Goal: Task Accomplishment & Management: Use online tool/utility

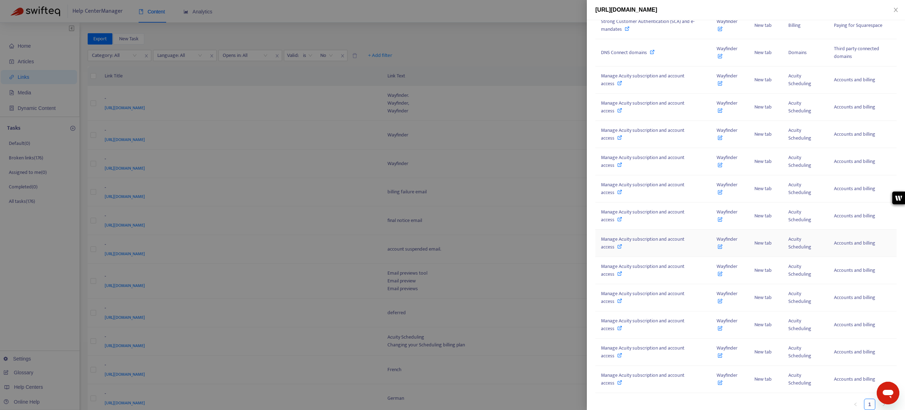
scroll to position [177, 0]
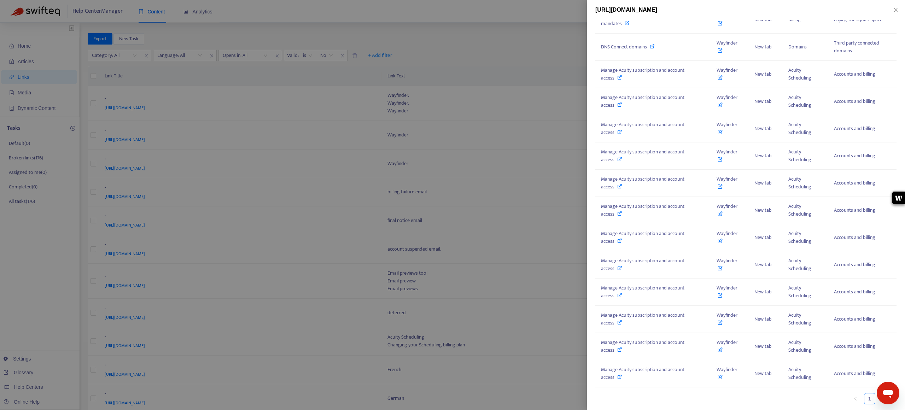
click at [885, 396] on icon "Open messaging window" at bounding box center [888, 393] width 13 height 13
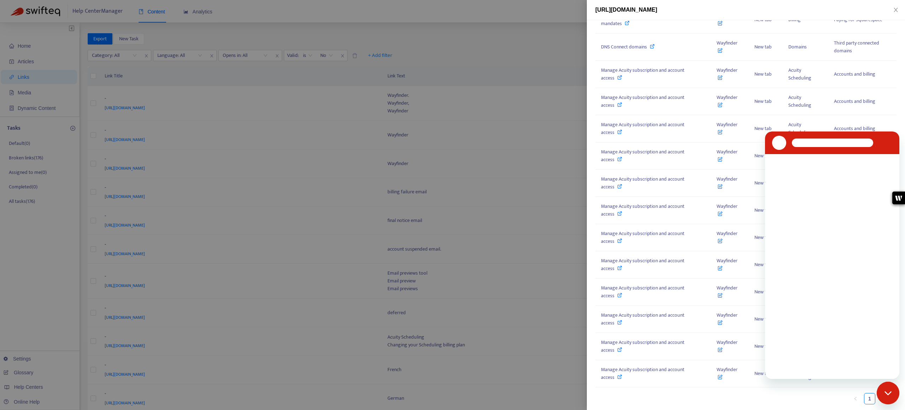
scroll to position [0, 0]
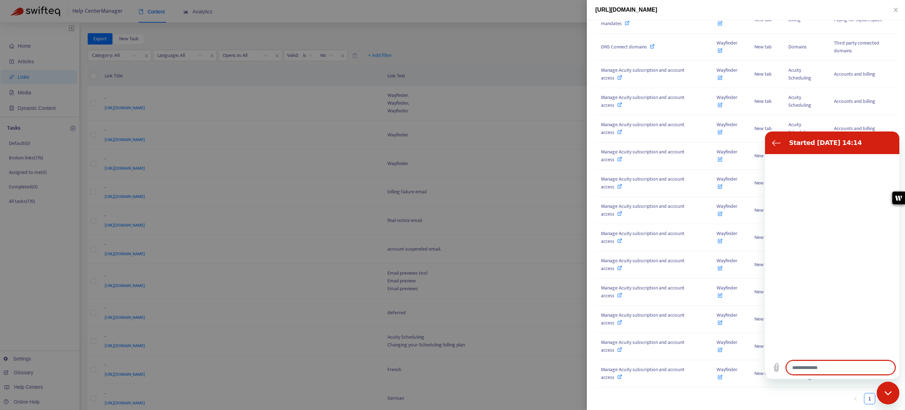
click at [896, 393] on div "Close messaging window" at bounding box center [888, 393] width 21 height 21
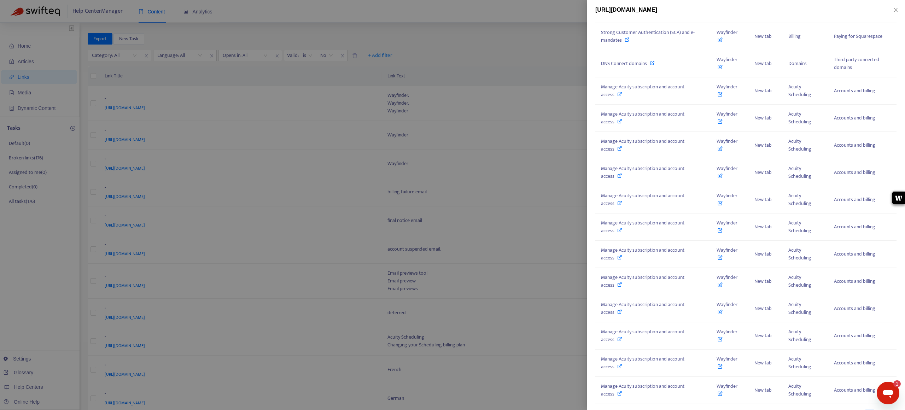
scroll to position [177, 0]
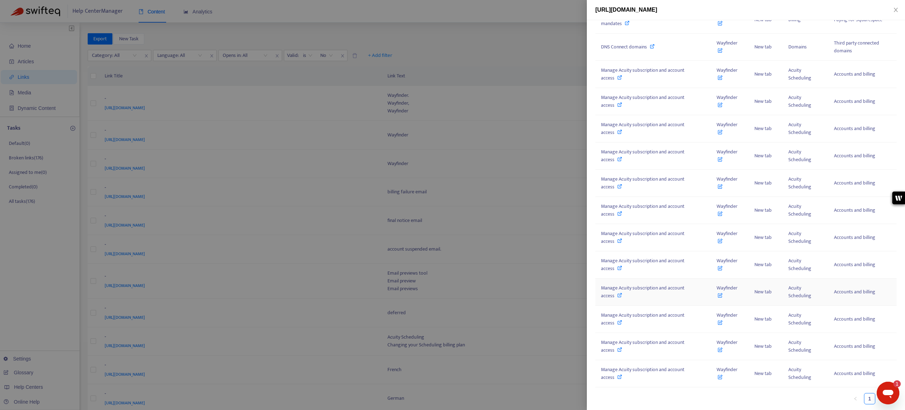
click at [620, 295] on icon at bounding box center [619, 295] width 5 height 5
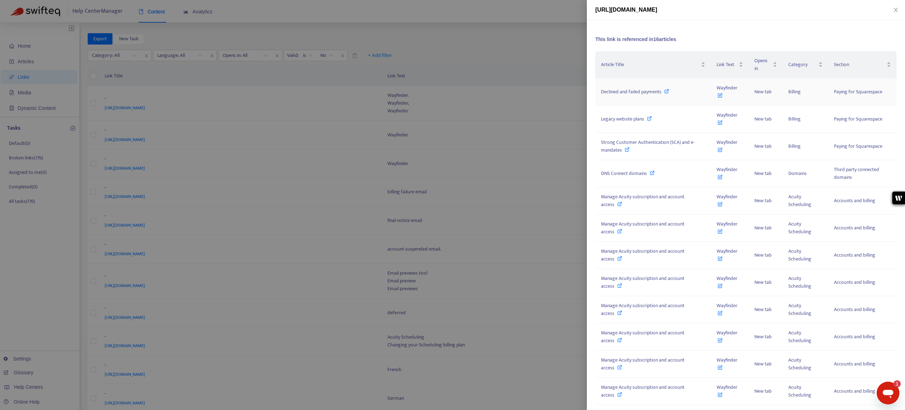
scroll to position [57, 0]
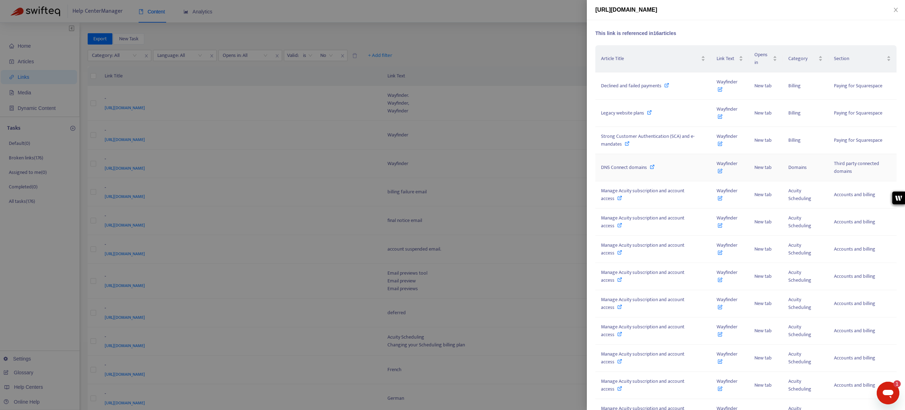
click at [650, 168] on icon at bounding box center [652, 166] width 5 height 5
click at [509, 76] on div at bounding box center [452, 205] width 905 height 410
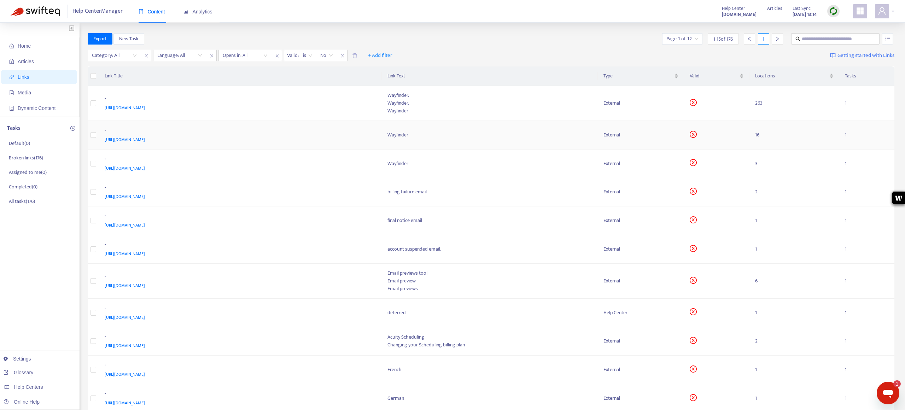
click at [145, 138] on span "[URL][DOMAIN_NAME]" at bounding box center [125, 139] width 40 height 7
type textarea "*"
click at [307, 144] on td "- [URL][DOMAIN_NAME]" at bounding box center [240, 135] width 283 height 29
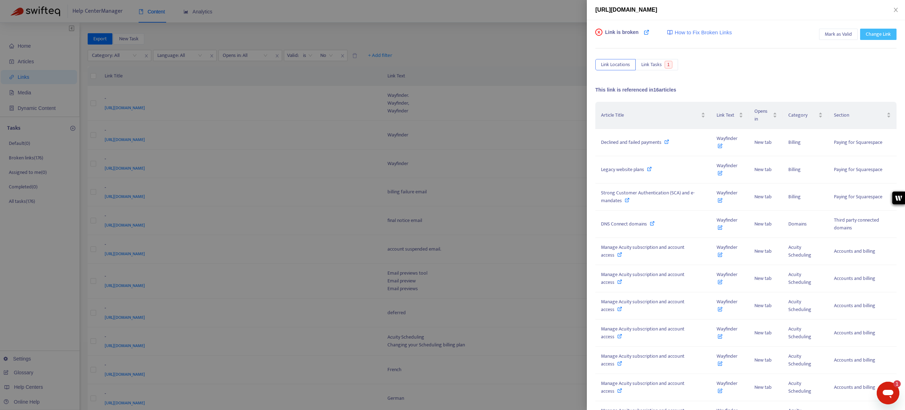
click at [872, 36] on span "Change Link" at bounding box center [878, 34] width 25 height 8
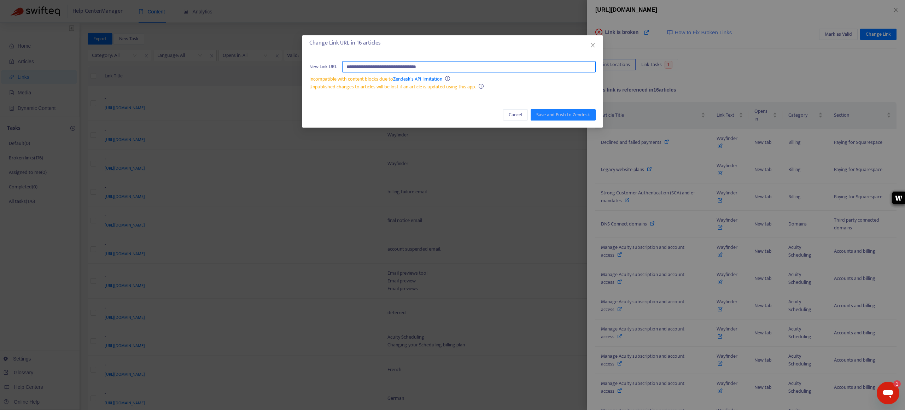
click at [453, 65] on input "**********" at bounding box center [469, 66] width 254 height 11
type input "**********"
click at [555, 117] on span "Save and Push to Zendesk" at bounding box center [563, 115] width 54 height 8
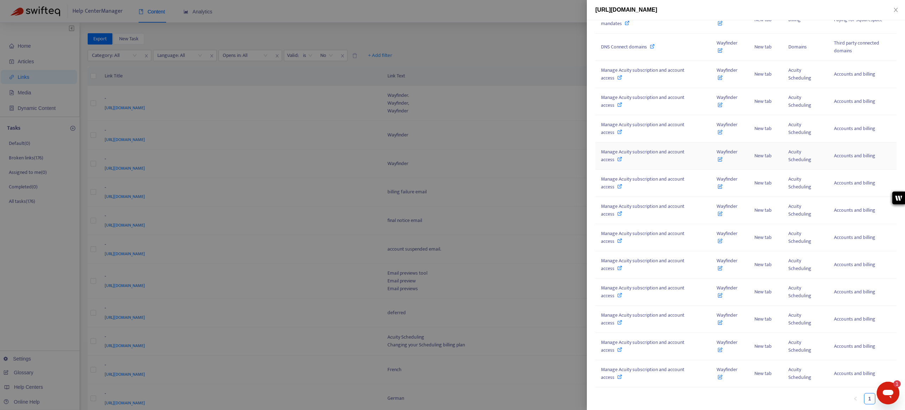
scroll to position [0, 0]
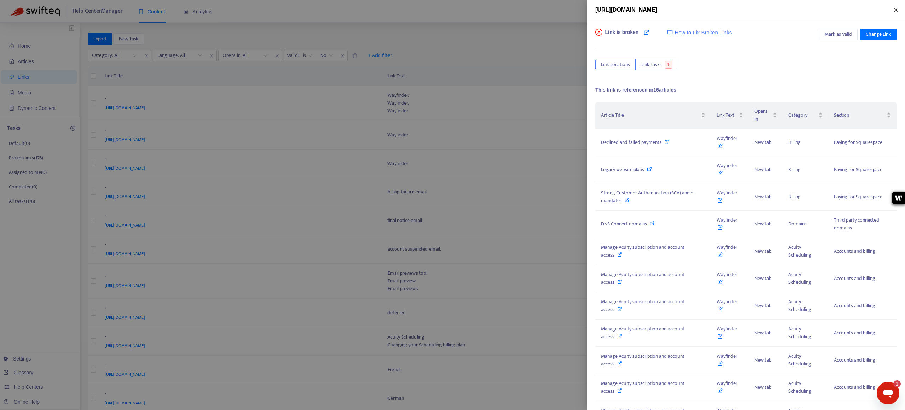
click at [896, 11] on icon "close" at bounding box center [896, 10] width 6 height 6
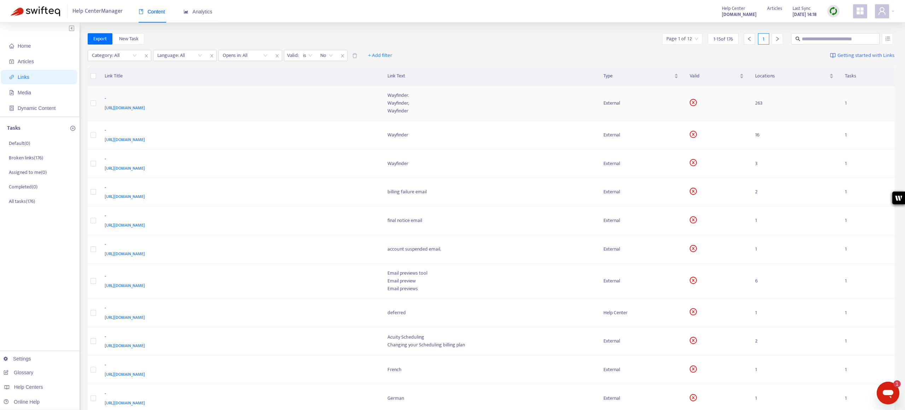
scroll to position [0, 0]
click at [831, 12] on img at bounding box center [833, 11] width 9 height 9
click at [836, 22] on link "Quick Sync" at bounding box center [848, 26] width 30 height 8
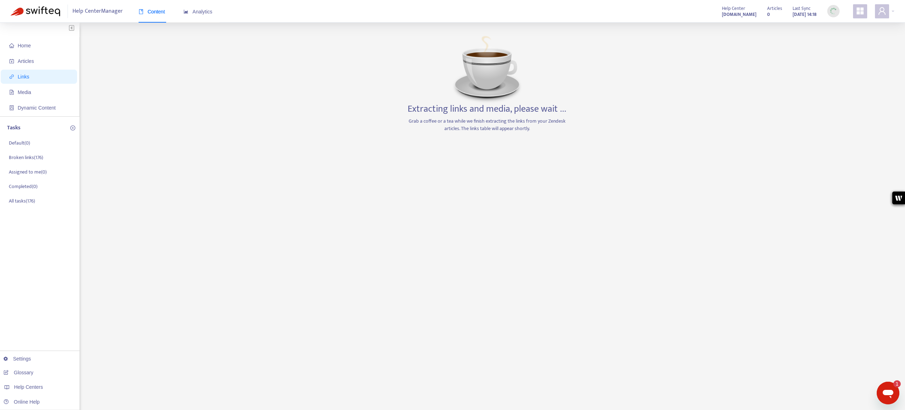
scroll to position [0, 0]
click at [22, 48] on span "Home" at bounding box center [24, 46] width 13 height 6
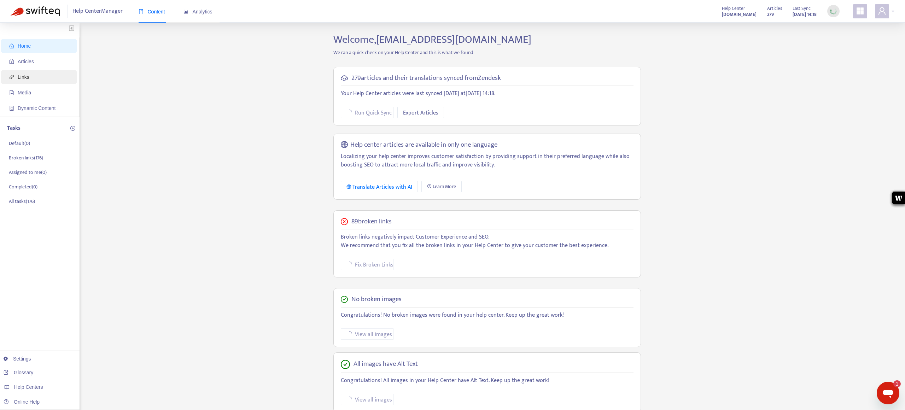
click at [40, 75] on span "Links" at bounding box center [40, 77] width 62 height 14
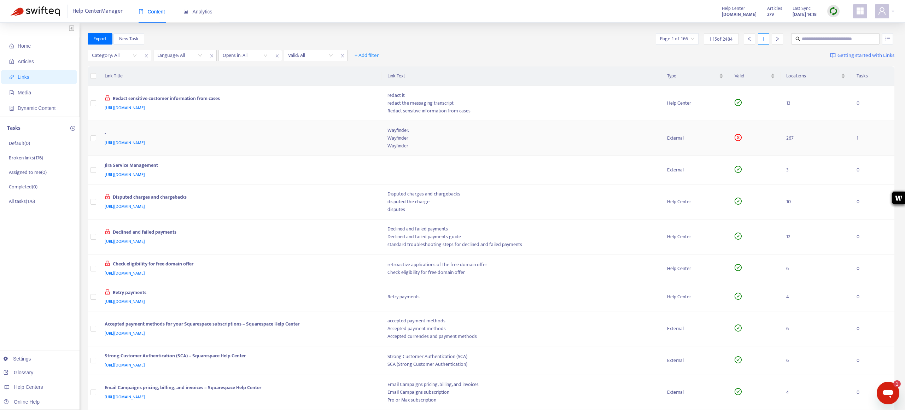
type textarea "*"
